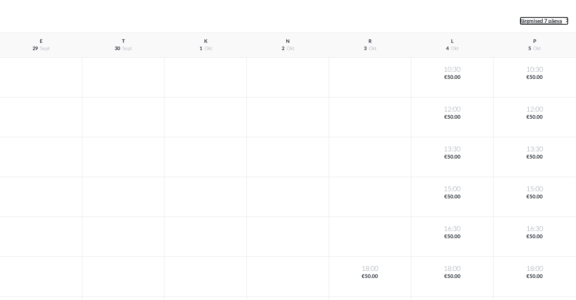
click at [541, 21] on span "Järgmised 7 päeva" at bounding box center [541, 21] width 42 height 5
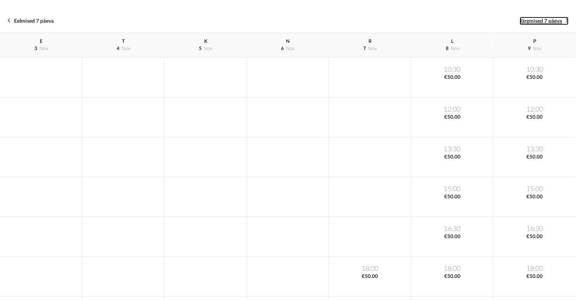
click at [541, 21] on span "Järgmised 7 päeva" at bounding box center [541, 21] width 42 height 5
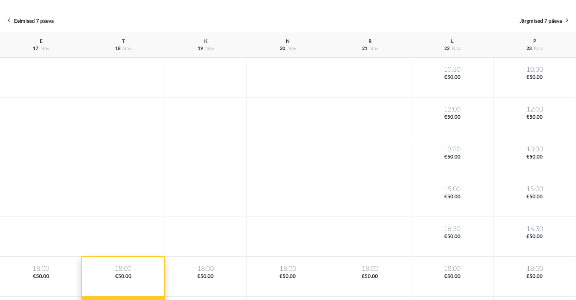
click at [126, 277] on div "18:00 €50.00" at bounding box center [123, 276] width 82 height 40
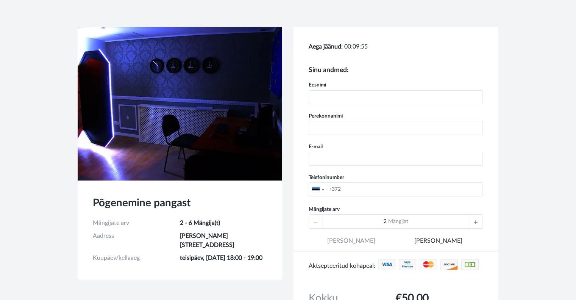
click at [478, 219] on div at bounding box center [476, 221] width 14 height 14
click at [478, 219] on div "6 Mängijat" at bounding box center [396, 221] width 174 height 14
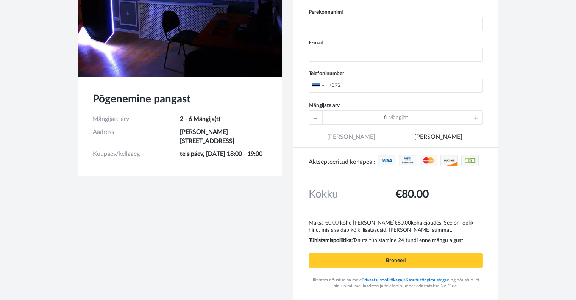
scroll to position [114, 0]
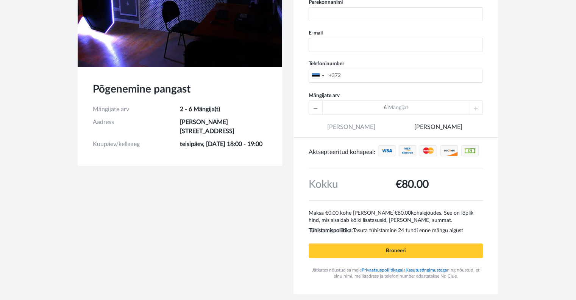
click at [317, 106] on icon at bounding box center [316, 108] width 4 height 14
click at [317, 106] on div "2 Mängijat" at bounding box center [396, 107] width 174 height 14
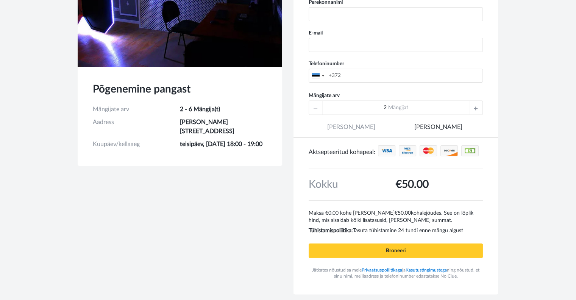
click at [476, 106] on icon at bounding box center [476, 108] width 4 height 14
click at [476, 108] on icon at bounding box center [476, 108] width 4 height 14
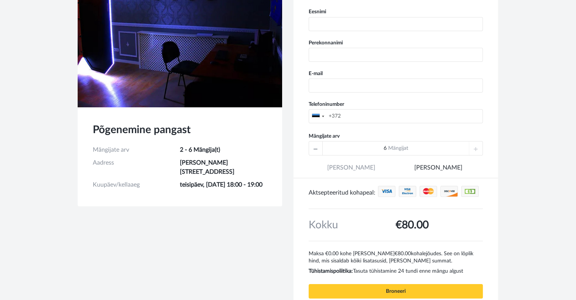
scroll to position [0, 0]
